Goal: Task Accomplishment & Management: Manage account settings

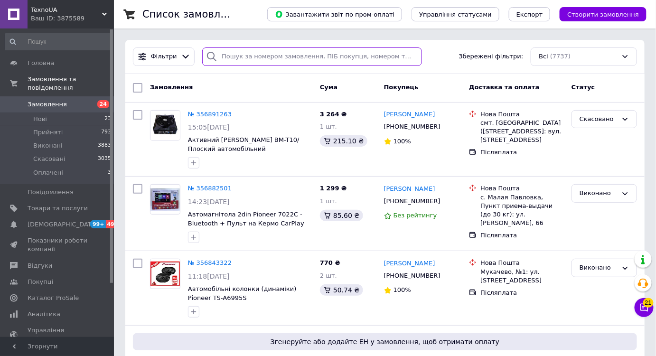
click at [281, 59] on input "search" at bounding box center [312, 56] width 220 height 19
paste input "1761"
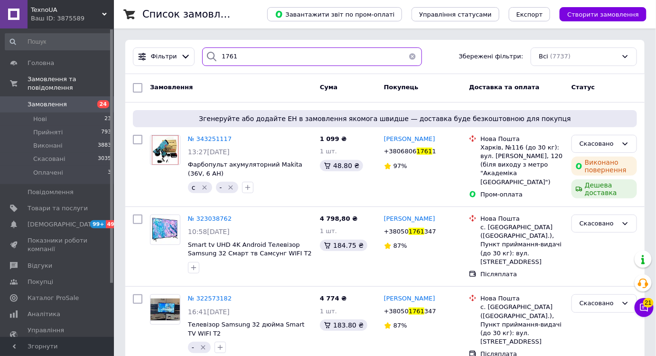
click at [229, 51] on input "1761" at bounding box center [312, 56] width 220 height 19
paste input "5659"
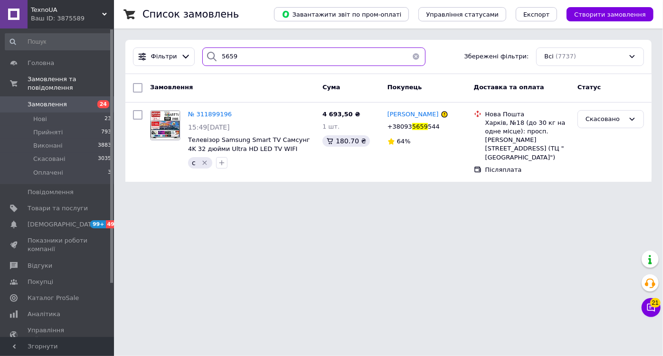
type input "5659"
click at [83, 113] on li "Нові 23" at bounding box center [58, 119] width 117 height 13
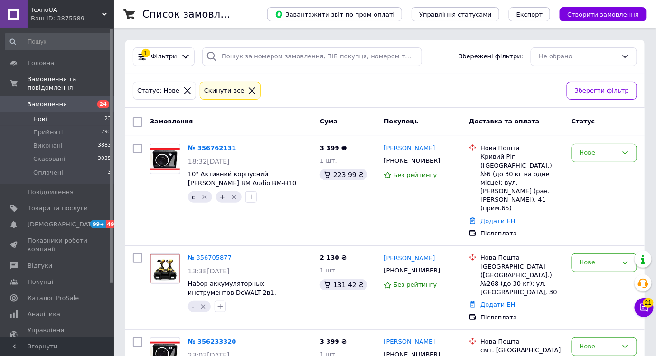
drag, startPoint x: 97, startPoint y: 90, endPoint x: 146, endPoint y: 139, distance: 69.2
click at [97, 96] on link "Замовлення 24" at bounding box center [58, 104] width 117 height 16
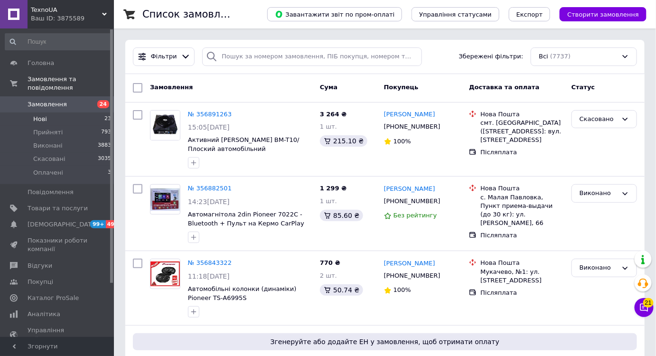
click at [79, 113] on li "Нові 23" at bounding box center [58, 119] width 117 height 13
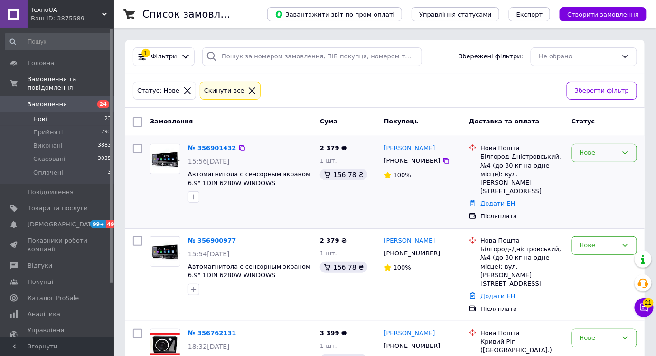
click at [590, 149] on div "Нове" at bounding box center [599, 153] width 38 height 10
drag, startPoint x: 596, startPoint y: 202, endPoint x: 555, endPoint y: 197, distance: 41.1
click at [596, 204] on li "Скасовано" at bounding box center [604, 208] width 65 height 18
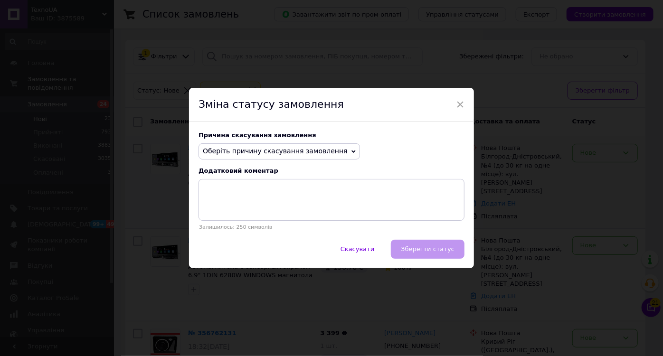
click at [271, 139] on div "Причина скасування замовлення" at bounding box center [331, 134] width 266 height 7
click at [272, 144] on span "Оберіть причину скасування замовлення" at bounding box center [278, 151] width 161 height 16
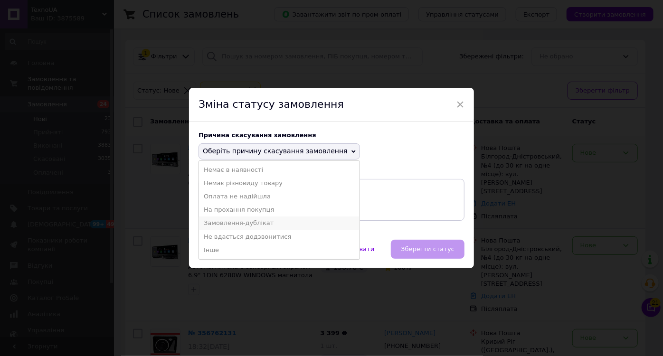
click at [267, 225] on li "Замовлення-дублікат" at bounding box center [279, 222] width 160 height 13
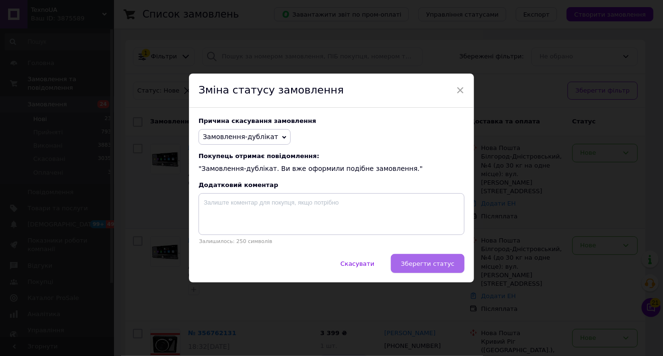
click at [414, 264] on span "Зберегти статус" at bounding box center [428, 263] width 54 height 7
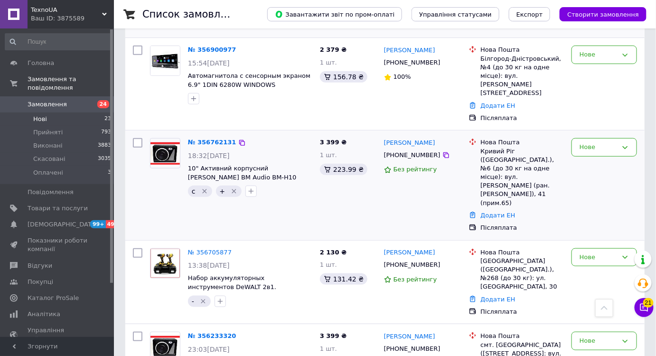
scroll to position [129, 0]
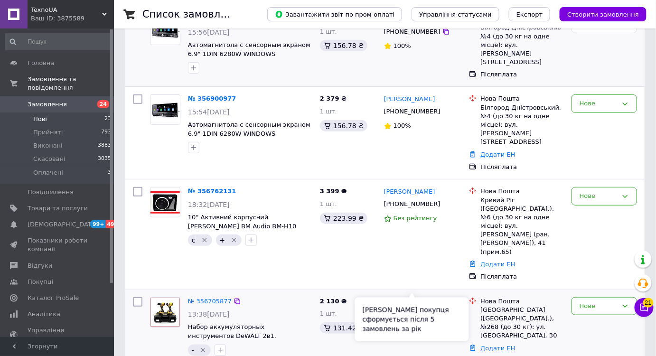
click at [409, 308] on div "[PHONE_NUMBER]" at bounding box center [412, 314] width 60 height 12
copy div "380955755001"
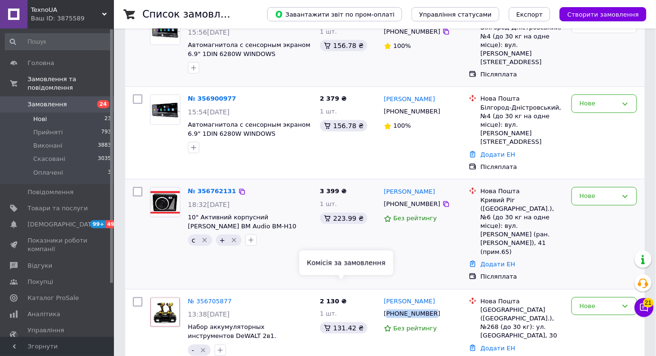
scroll to position [43, 0]
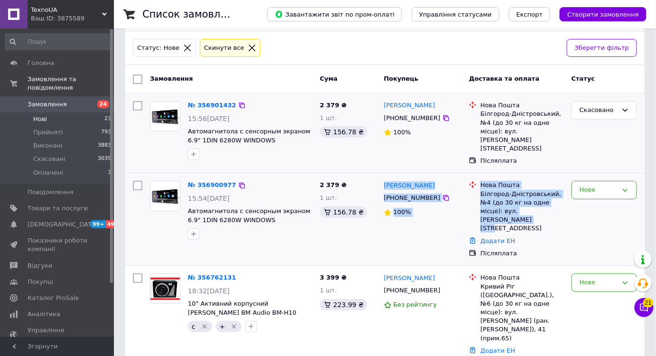
drag, startPoint x: 500, startPoint y: 197, endPoint x: 382, endPoint y: 177, distance: 119.5
click at [382, 177] on div "№ 356900977 15:54[DATE] Автомагнитола с сенсорным экраном 6.9" 1DIN 6280W WINDO…" at bounding box center [385, 219] width 512 height 84
copy div "[PERSON_NAME] [PHONE_NUMBER] 100% Нова Пошта Білгород-Дністровський, №4 (до 30 …"
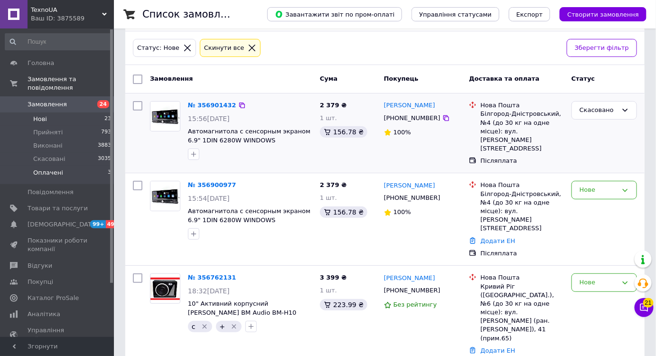
click at [86, 166] on li "Оплачені 3" at bounding box center [58, 175] width 117 height 18
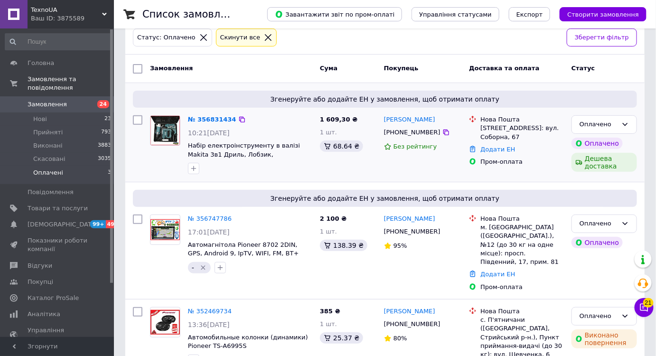
scroll to position [4, 0]
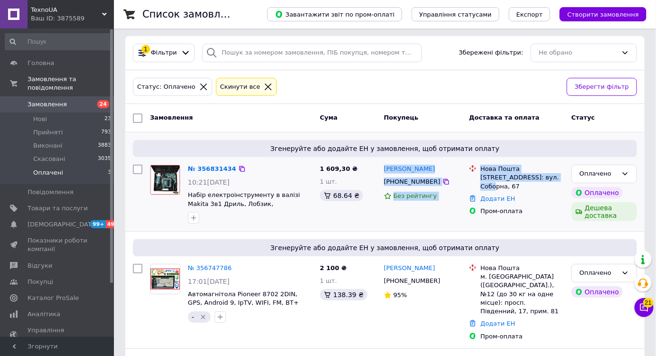
drag, startPoint x: 552, startPoint y: 175, endPoint x: 394, endPoint y: 162, distance: 158.6
click at [394, 162] on div "№ 356831434 10:21[DATE] Набір електроінструменту в валізі Makita 3в1 Дриль, Лоб…" at bounding box center [385, 194] width 512 height 66
copy div "[PERSON_NAME] [PHONE_NUMBER] Без рейтингу [GEOGRAPHIC_DATA], №1: вул. Соборна, …"
drag, startPoint x: 607, startPoint y: 167, endPoint x: 602, endPoint y: 178, distance: 11.3
click at [607, 168] on div "Оплачено" at bounding box center [605, 174] width 66 height 19
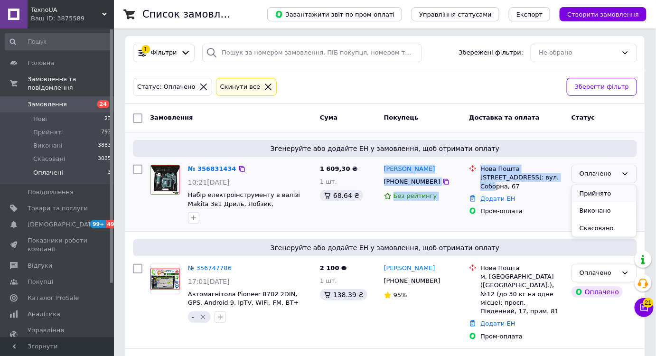
click at [598, 186] on li "Прийнято" at bounding box center [604, 194] width 65 height 18
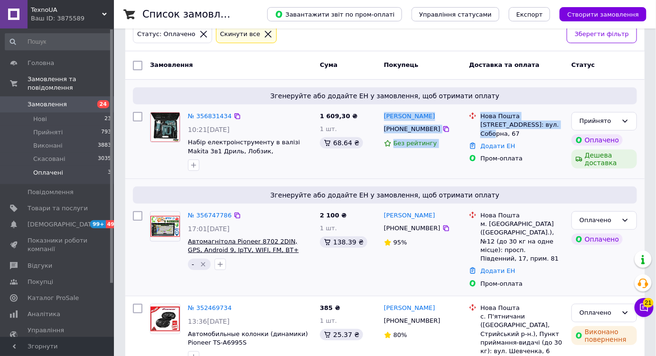
scroll to position [90, 0]
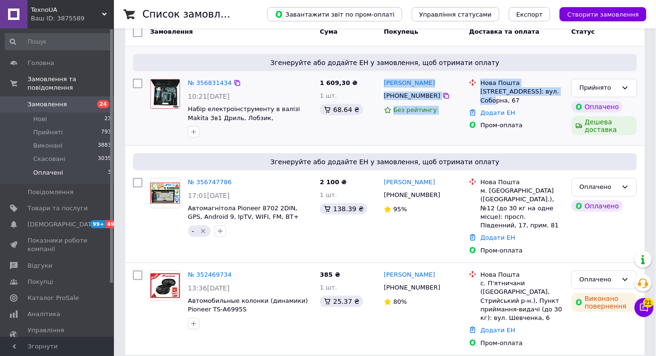
click at [67, 100] on span "Замовлення" at bounding box center [58, 104] width 60 height 9
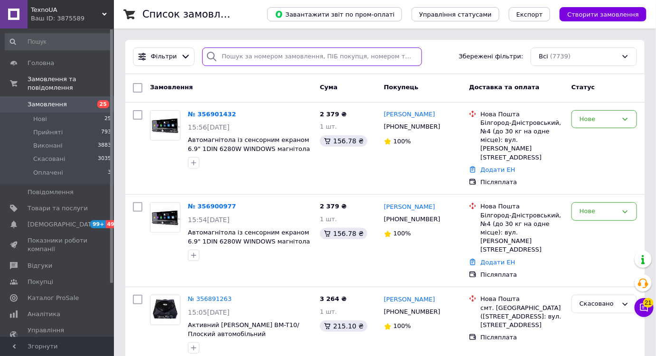
click at [309, 61] on input "search" at bounding box center [312, 56] width 220 height 19
paste input "1761"
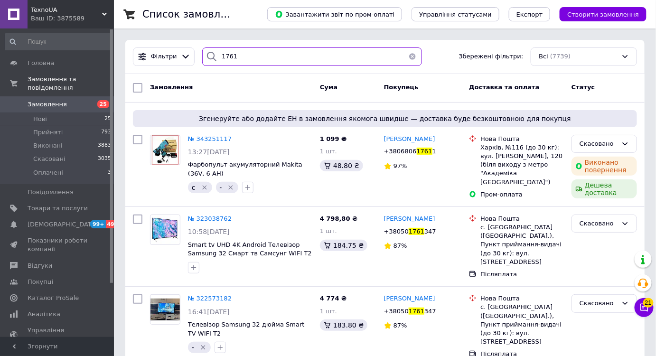
type input "1761"
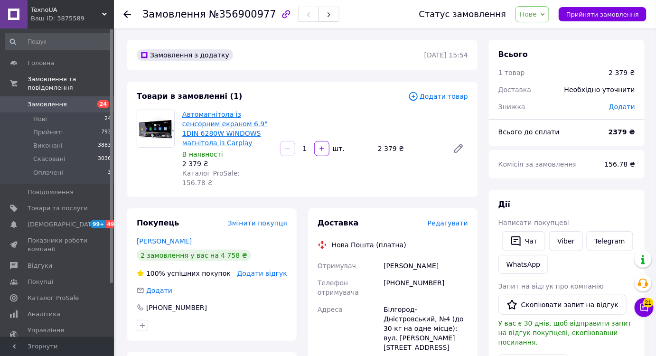
click at [210, 122] on link "Автомагнітола із сенсорним екраном 6.9" 1DIN 6280W WINDOWS магнітола із Carplay" at bounding box center [224, 129] width 85 height 36
drag, startPoint x: 545, startPoint y: 11, endPoint x: 547, endPoint y: 36, distance: 24.7
click at [537, 13] on span "Нове" at bounding box center [528, 14] width 17 height 8
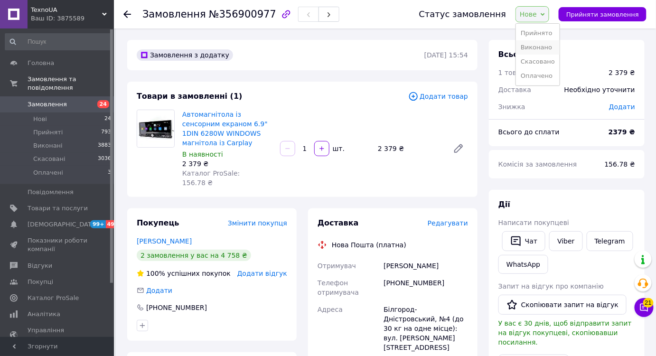
click at [547, 42] on li "Виконано" at bounding box center [538, 47] width 44 height 14
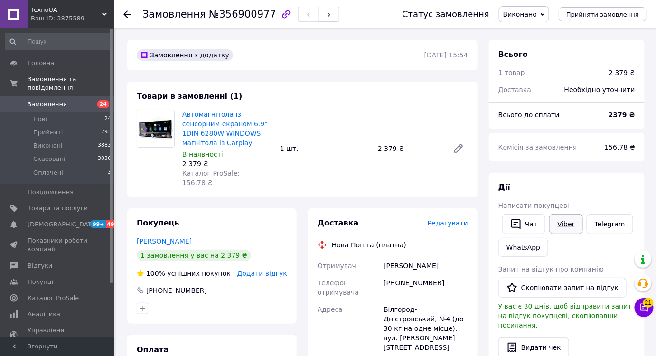
click at [568, 227] on link "Viber" at bounding box center [565, 224] width 33 height 20
drag, startPoint x: 568, startPoint y: 227, endPoint x: 563, endPoint y: 249, distance: 22.7
click at [568, 228] on link "Viber" at bounding box center [565, 224] width 33 height 20
click at [552, 290] on button "Скопіювати запит на відгук" at bounding box center [562, 288] width 128 height 20
